Goal: Check status: Check status

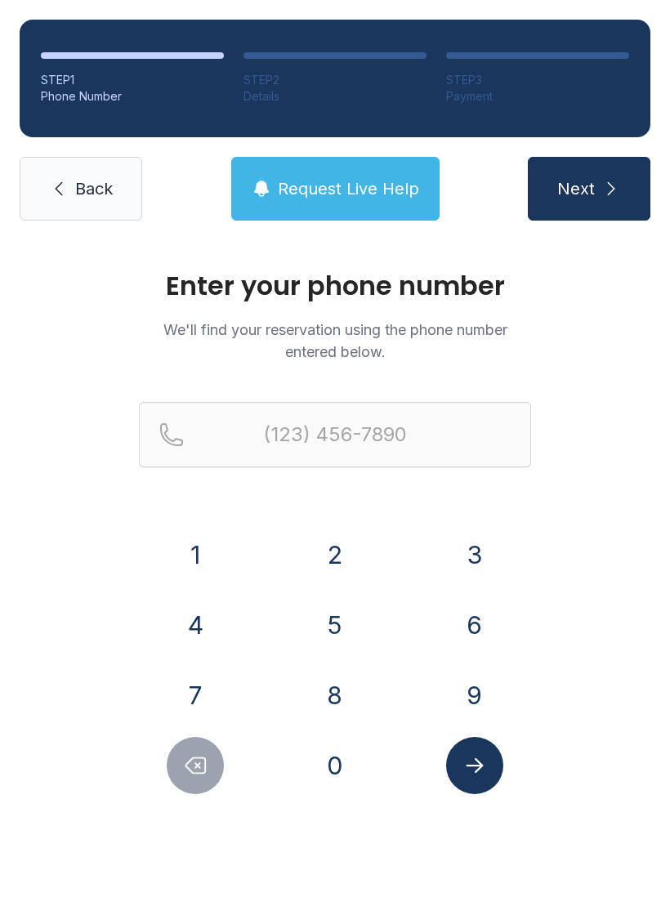
click at [487, 686] on button "9" at bounding box center [474, 694] width 57 height 57
click at [183, 555] on button "1" at bounding box center [195, 554] width 57 height 57
click at [338, 556] on button "2" at bounding box center [334, 554] width 57 height 57
click at [488, 621] on button "6" at bounding box center [474, 624] width 57 height 57
click at [347, 687] on button "8" at bounding box center [334, 694] width 57 height 57
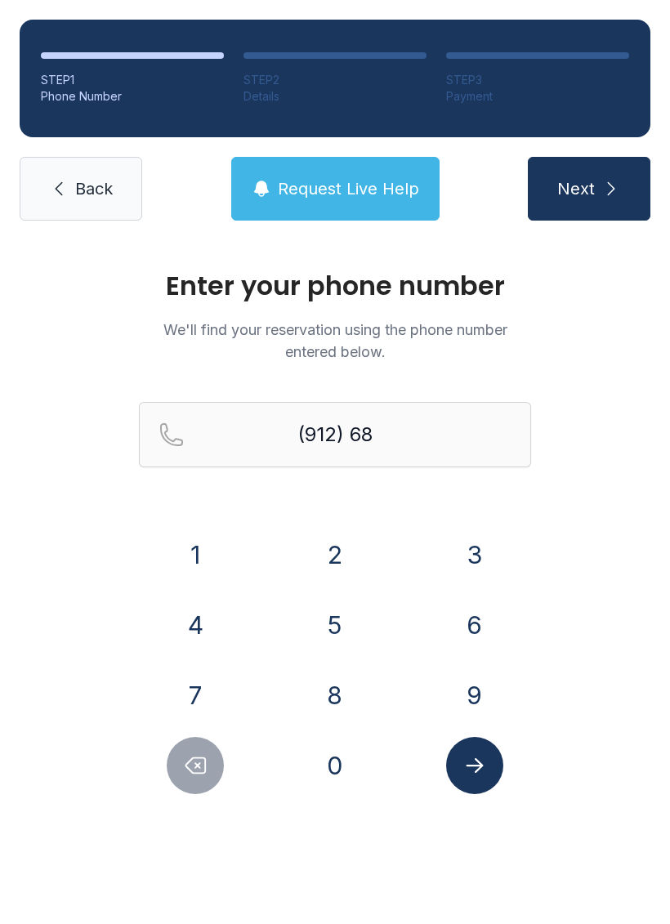
click at [340, 555] on button "2" at bounding box center [334, 554] width 57 height 57
click at [354, 763] on button "0" at bounding box center [334, 765] width 57 height 57
click at [474, 619] on button "6" at bounding box center [474, 624] width 57 height 57
click at [483, 609] on button "6" at bounding box center [474, 624] width 57 height 57
click at [363, 744] on div "0" at bounding box center [335, 765] width 114 height 57
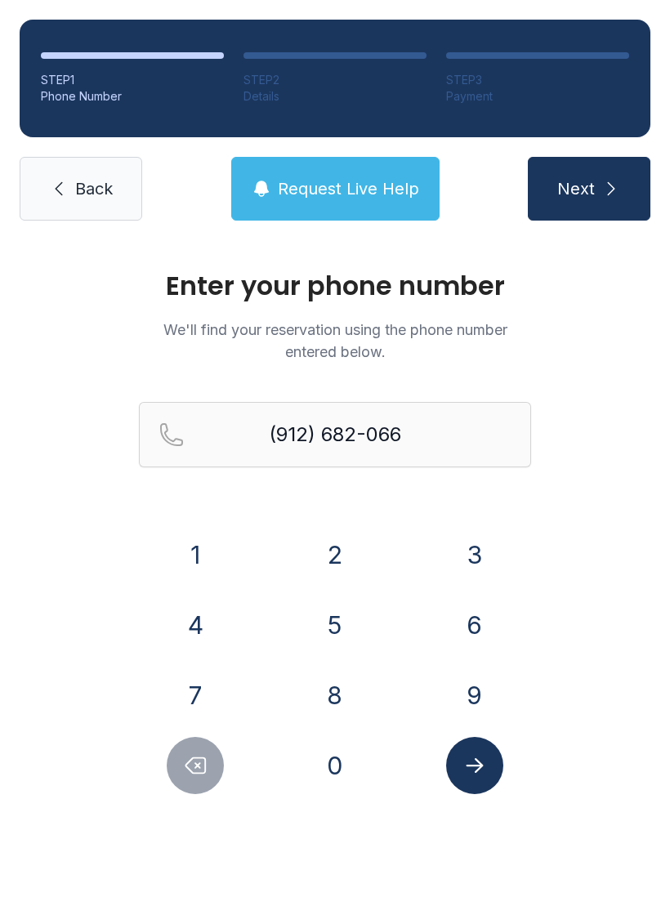
click at [336, 756] on button "0" at bounding box center [334, 765] width 57 height 57
click at [476, 758] on icon "Submit lookup form" at bounding box center [474, 765] width 24 height 24
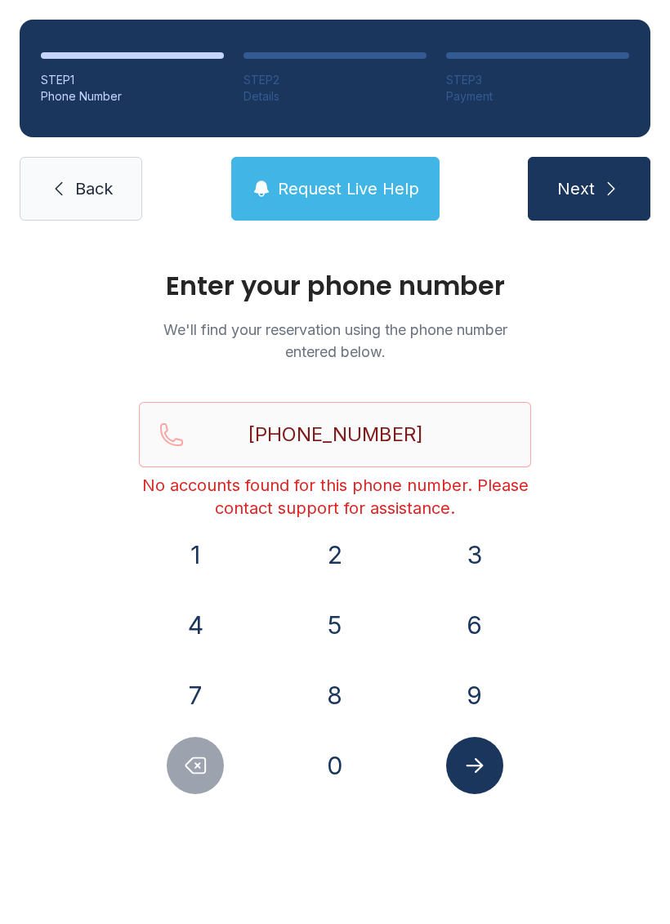
click at [198, 769] on icon "Delete number" at bounding box center [195, 765] width 24 height 24
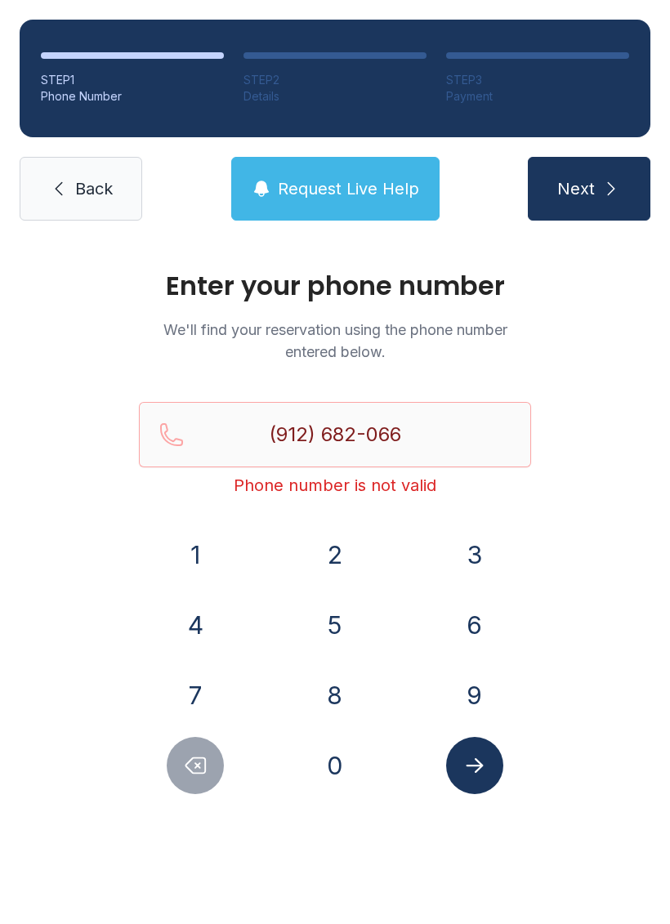
click at [198, 769] on icon "Delete number" at bounding box center [195, 765] width 24 height 24
click at [174, 773] on button "Delete number" at bounding box center [195, 765] width 57 height 57
click at [173, 773] on button "Delete number" at bounding box center [195, 765] width 57 height 57
click at [178, 776] on button "Delete number" at bounding box center [195, 765] width 57 height 57
click at [178, 775] on button "Delete number" at bounding box center [195, 765] width 57 height 57
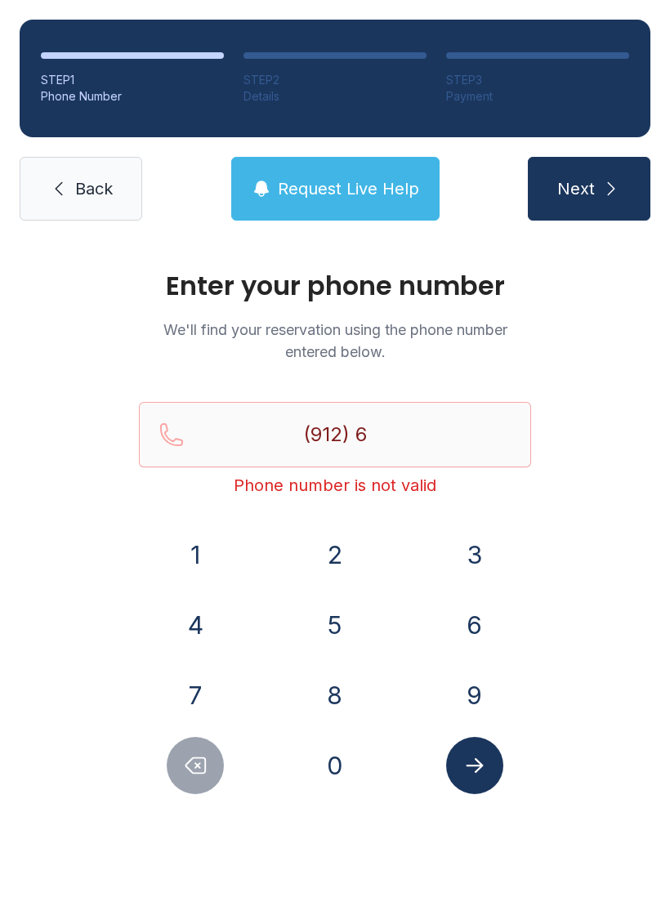
click at [176, 765] on button "Delete number" at bounding box center [195, 765] width 57 height 57
click at [336, 553] on button "2" at bounding box center [334, 554] width 57 height 57
click at [177, 553] on button "1" at bounding box center [195, 554] width 57 height 57
click at [332, 559] on button "2" at bounding box center [334, 554] width 57 height 57
click at [330, 611] on button "5" at bounding box center [334, 624] width 57 height 57
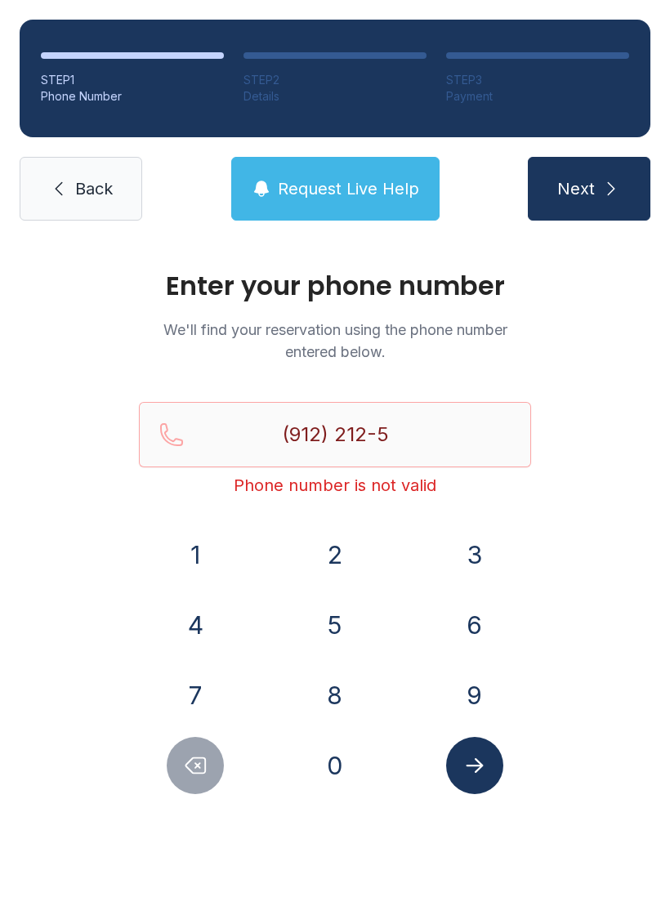
click at [363, 758] on button "0" at bounding box center [334, 765] width 57 height 57
click at [478, 555] on button "3" at bounding box center [474, 554] width 57 height 57
click at [215, 667] on div "7" at bounding box center [196, 694] width 114 height 57
click at [190, 691] on button "7" at bounding box center [195, 694] width 57 height 57
click at [483, 763] on icon "Submit lookup form" at bounding box center [474, 765] width 24 height 24
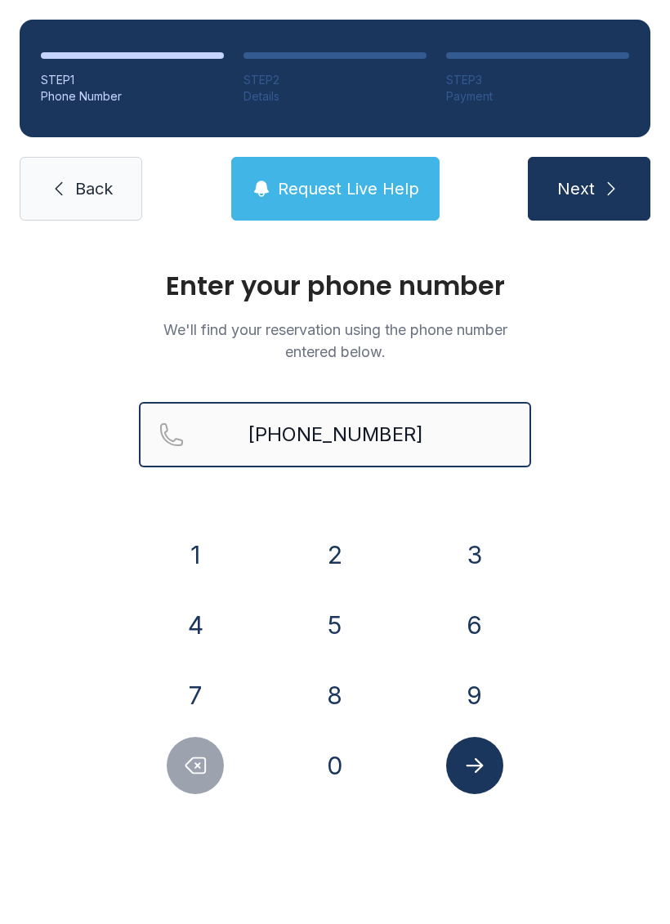
type input "[PHONE_NUMBER]"
click at [588, 189] on button "Next" at bounding box center [588, 189] width 122 height 64
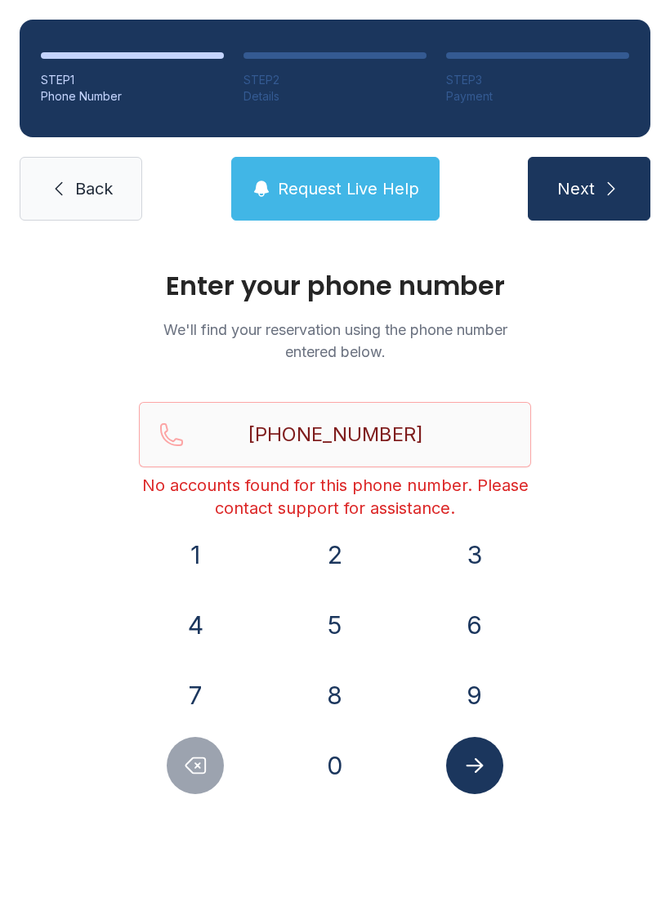
click at [64, 184] on icon at bounding box center [59, 189] width 20 height 20
